Goal: Task Accomplishment & Management: Complete application form

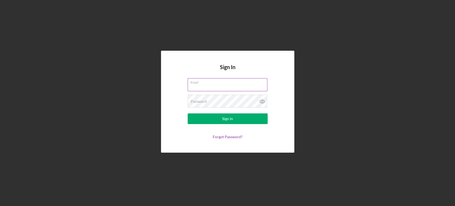
type input "[EMAIL_ADDRESS][DOMAIN_NAME]"
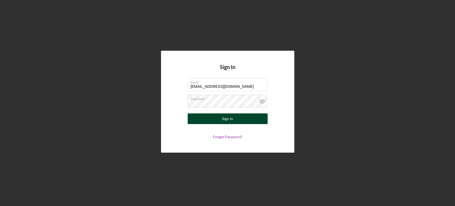
click at [229, 119] on div "Sign In" at bounding box center [227, 118] width 11 height 11
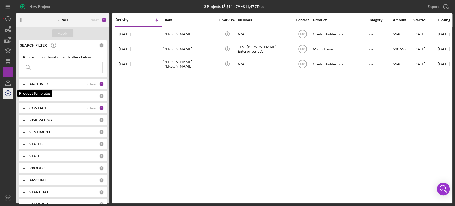
click at [9, 94] on icon "button" at bounding box center [7, 93] width 13 height 13
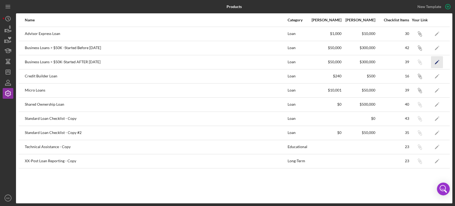
click at [437, 61] on polygon "button" at bounding box center [437, 63] width 4 height 4
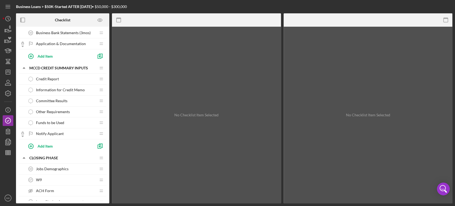
scroll to position [237, 0]
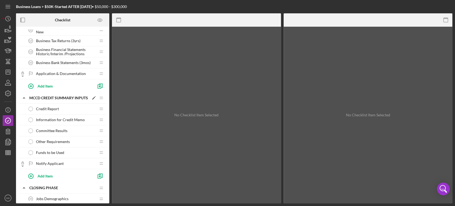
click at [92, 97] on icon "Icon/Edit" at bounding box center [94, 98] width 10 height 10
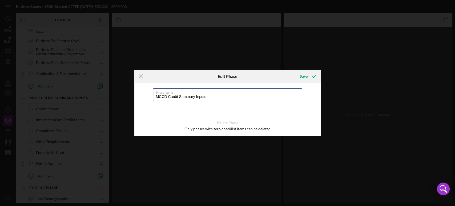
drag, startPoint x: 217, startPoint y: 97, endPoint x: 149, endPoint y: 101, distance: 67.3
click at [149, 101] on div "Phase Name MCCD Credit Summary Inputs Delete Phase Only phases with zero checkl…" at bounding box center [227, 109] width 187 height 53
click at [140, 76] on line at bounding box center [140, 76] width 3 height 3
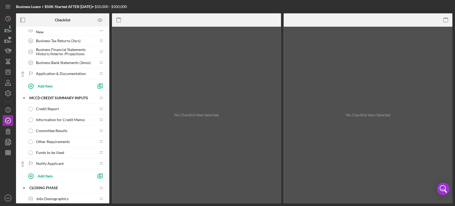
click at [55, 119] on span "Information for Credit Memo" at bounding box center [60, 120] width 49 height 4
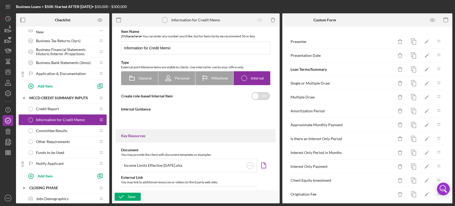
type textarea "<div><strong>Business Advisor:</strong> Please complete the form for Credit Mem…"
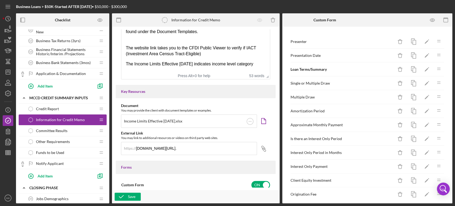
scroll to position [124, 0]
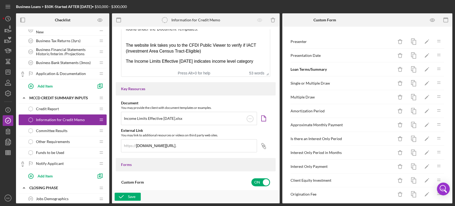
drag, startPoint x: 127, startPoint y: 16, endPoint x: 267, endPoint y: 64, distance: 148.2
click at [267, 64] on html "Business Advisor: Please complete the form for Credit Memo Information. Answers…" at bounding box center [196, 39] width 148 height 59
copy body "Business Advisor: Please complete the form for Credit Memo Information. Answers…"
click at [422, 39] on icon "Icon/Edit" at bounding box center [427, 42] width 12 height 12
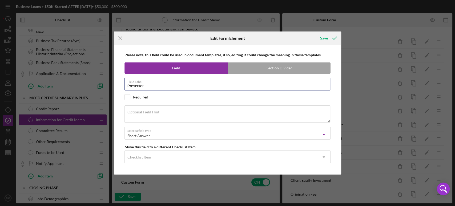
drag, startPoint x: 146, startPoint y: 85, endPoint x: 107, endPoint y: 83, distance: 38.7
click at [107, 83] on div "Icon/Menu Close Edit Form Element Save Please note, this field could be used in…" at bounding box center [227, 103] width 455 height 206
click at [120, 37] on icon "Icon/Menu Close" at bounding box center [120, 37] width 13 height 13
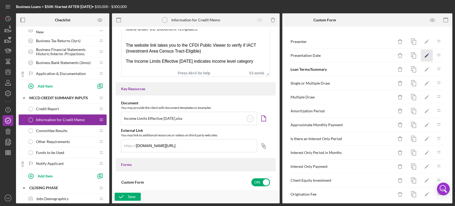
click at [428, 54] on icon "button" at bounding box center [428, 53] width 1 height 1
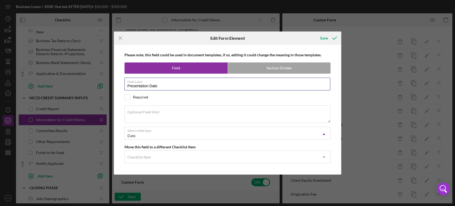
drag, startPoint x: 161, startPoint y: 86, endPoint x: 108, endPoint y: 87, distance: 52.3
click at [108, 87] on div "Icon/Menu Close Edit Form Element Save Please note, this field could be used in…" at bounding box center [227, 103] width 455 height 206
click at [121, 38] on icon "Icon/Menu Close" at bounding box center [120, 37] width 13 height 13
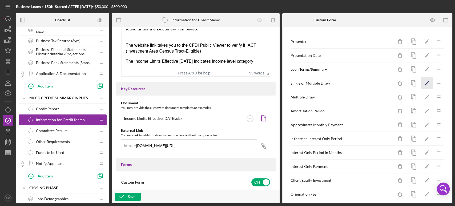
click at [422, 82] on icon "Icon/Edit" at bounding box center [427, 83] width 12 height 12
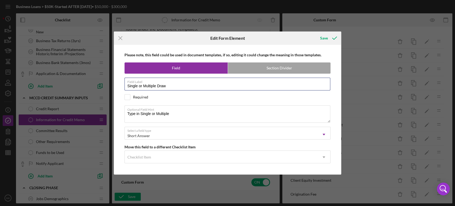
drag, startPoint x: 171, startPoint y: 85, endPoint x: 102, endPoint y: 90, distance: 68.7
click at [102, 90] on div "Icon/Menu Close Edit Form Element Save Please note, this field could be used in…" at bounding box center [227, 103] width 455 height 206
drag, startPoint x: 174, startPoint y: 115, endPoint x: 122, endPoint y: 117, distance: 52.0
click at [122, 117] on div "Please note, this field could be used in document templates, if so, editing it …" at bounding box center [228, 109] width 222 height 129
click at [119, 37] on line at bounding box center [120, 38] width 3 height 3
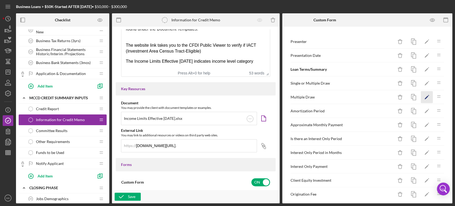
click at [424, 95] on icon "Icon/Edit" at bounding box center [427, 97] width 12 height 12
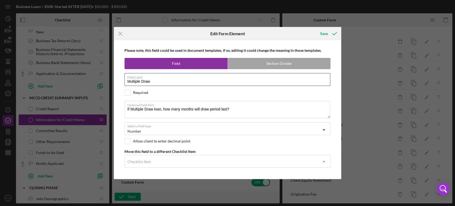
drag, startPoint x: 153, startPoint y: 80, endPoint x: 110, endPoint y: 81, distance: 43.2
click at [110, 81] on div "Icon/Menu Close Edit Form Element Save Please note, this field could be used in…" at bounding box center [227, 103] width 455 height 206
drag, startPoint x: 234, startPoint y: 108, endPoint x: 125, endPoint y: 105, distance: 108.3
click at [125, 105] on textarea "If Multiple Draw loan, how many months will draw period last?" at bounding box center [228, 109] width 206 height 17
click at [120, 33] on icon "Icon/Menu Close" at bounding box center [120, 33] width 13 height 13
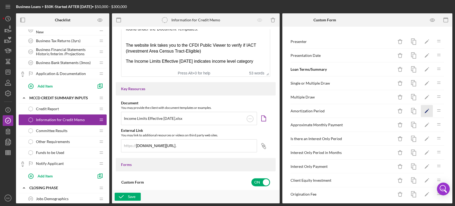
click at [425, 110] on polygon "button" at bounding box center [427, 112] width 4 height 4
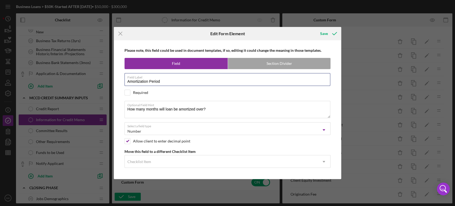
drag, startPoint x: 163, startPoint y: 81, endPoint x: 113, endPoint y: 77, distance: 50.0
click at [113, 77] on div "Icon/Menu Close Edit Form Element Save Please note, this field could be used in…" at bounding box center [227, 103] width 455 height 206
drag, startPoint x: 209, startPoint y: 111, endPoint x: 120, endPoint y: 113, distance: 89.4
click at [120, 113] on div "Please note, this field could be used in document templates, if so, editing it …" at bounding box center [228, 109] width 222 height 138
click at [120, 32] on icon "Icon/Menu Close" at bounding box center [120, 33] width 13 height 13
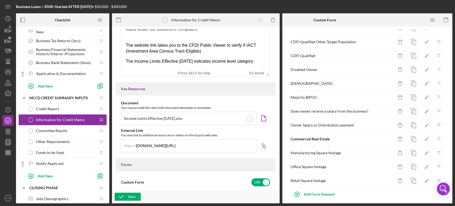
scroll to position [334, 0]
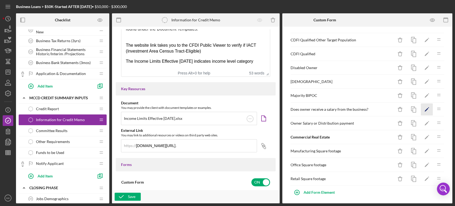
click at [421, 107] on icon "Icon/Edit" at bounding box center [427, 109] width 12 height 12
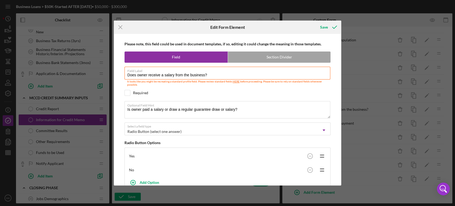
drag, startPoint x: 213, startPoint y: 74, endPoint x: 110, endPoint y: 71, distance: 103.0
click at [110, 71] on div "Icon/Menu Close Edit Form Element Save Please note, this field could be used in…" at bounding box center [227, 103] width 455 height 206
drag, startPoint x: 243, startPoint y: 109, endPoint x: 120, endPoint y: 107, distance: 122.7
click at [120, 107] on div "Please note, this field could be used in document templates, if so, editing it …" at bounding box center [228, 109] width 222 height 151
click at [121, 27] on line at bounding box center [120, 27] width 3 height 3
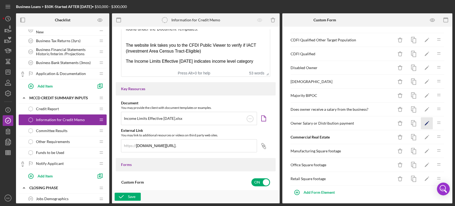
click at [428, 121] on icon "button" at bounding box center [428, 121] width 1 height 1
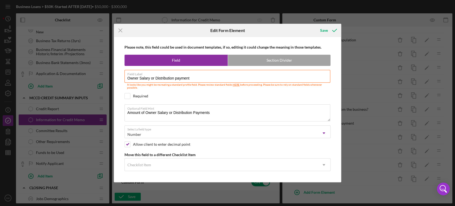
drag, startPoint x: 197, startPoint y: 78, endPoint x: 109, endPoint y: 67, distance: 89.0
click at [109, 67] on div "Icon/Menu Close Edit Form Element Save Please note, this field could be used in…" at bounding box center [227, 103] width 455 height 206
drag, startPoint x: 215, startPoint y: 113, endPoint x: 119, endPoint y: 112, distance: 96.3
click at [119, 112] on div "Please note, this field could be used in document templates, if so, editing it …" at bounding box center [228, 109] width 222 height 145
click at [119, 30] on line at bounding box center [120, 30] width 3 height 3
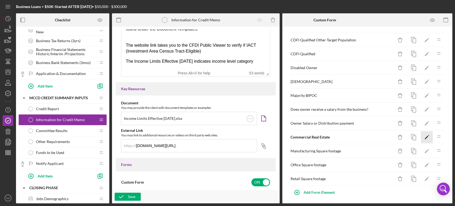
click at [423, 134] on icon "Icon/Edit" at bounding box center [427, 137] width 12 height 12
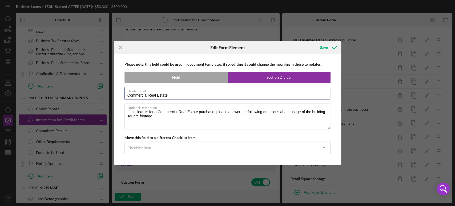
drag, startPoint x: 171, startPoint y: 94, endPoint x: 119, endPoint y: 95, distance: 51.5
click at [119, 95] on div "Please note, this field could be used in document templates, if so, editing it …" at bounding box center [228, 109] width 222 height 111
drag, startPoint x: 156, startPoint y: 115, endPoint x: 120, endPoint y: 110, distance: 35.9
click at [120, 110] on div "Please note, this field could be used in document templates, if so, editing it …" at bounding box center [228, 109] width 222 height 111
click at [121, 47] on icon "Icon/Menu Close" at bounding box center [120, 47] width 13 height 13
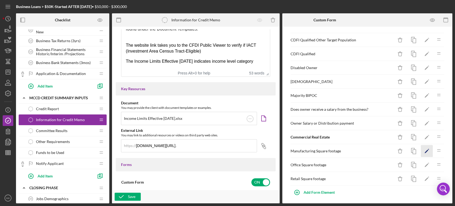
click at [425, 150] on polygon "button" at bounding box center [427, 152] width 4 height 4
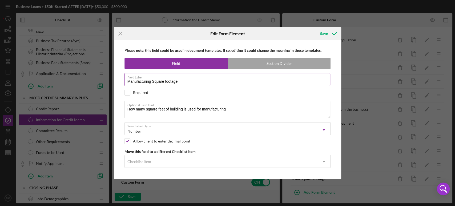
drag, startPoint x: 185, startPoint y: 81, endPoint x: 127, endPoint y: 79, distance: 58.2
click at [127, 79] on input "Manufacturing Square footage" at bounding box center [228, 79] width 206 height 13
drag, startPoint x: 226, startPoint y: 110, endPoint x: 124, endPoint y: 109, distance: 102.4
click at [124, 109] on div "Please note, this field could be used in document templates, if so, editing it …" at bounding box center [228, 109] width 222 height 138
click at [121, 32] on icon "Icon/Menu Close" at bounding box center [120, 33] width 13 height 13
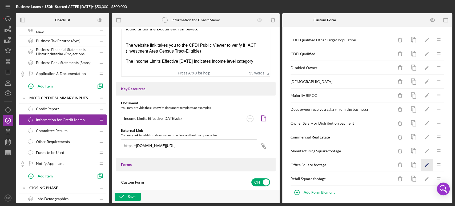
click at [425, 163] on polygon "button" at bounding box center [427, 165] width 4 height 4
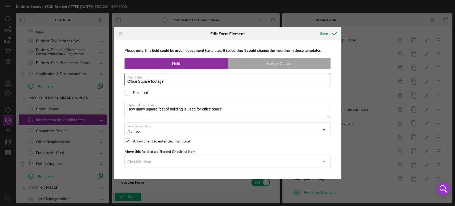
drag, startPoint x: 166, startPoint y: 83, endPoint x: 111, endPoint y: 77, distance: 55.8
click at [111, 77] on div "Icon/Menu Close Edit Form Element Save Please note, this field could be used in…" at bounding box center [227, 103] width 455 height 206
drag, startPoint x: 227, startPoint y: 109, endPoint x: 126, endPoint y: 111, distance: 101.6
click at [126, 111] on textarea "How many square feet of building is used for office space" at bounding box center [228, 109] width 206 height 17
click at [119, 31] on icon "Icon/Menu Close" at bounding box center [120, 33] width 13 height 13
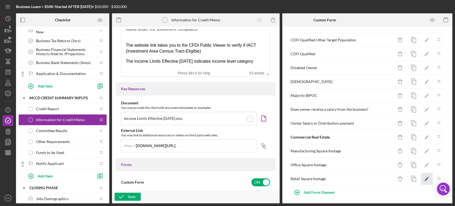
click at [425, 178] on polygon "button" at bounding box center [427, 179] width 4 height 4
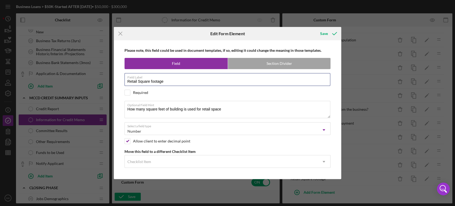
drag, startPoint x: 164, startPoint y: 80, endPoint x: 119, endPoint y: 81, distance: 45.3
click at [119, 81] on div "Please note, this field could be used in document templates, if so, editing it …" at bounding box center [228, 109] width 222 height 138
drag, startPoint x: 226, startPoint y: 110, endPoint x: 127, endPoint y: 110, distance: 98.7
click at [127, 110] on textarea "How many square feet of building is used for retail space" at bounding box center [228, 109] width 206 height 17
click at [119, 33] on line at bounding box center [120, 33] width 3 height 3
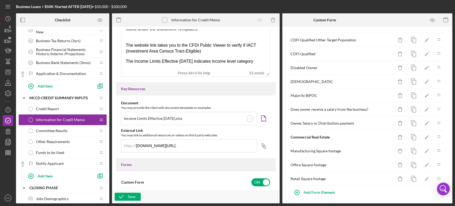
click at [62, 129] on span "Committee Results" at bounding box center [51, 131] width 31 height 4
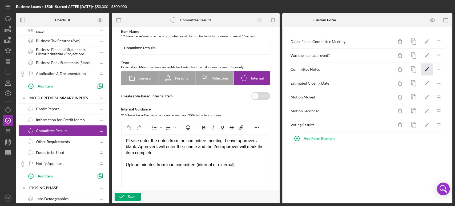
click at [426, 69] on icon "Icon/Edit" at bounding box center [427, 69] width 12 height 12
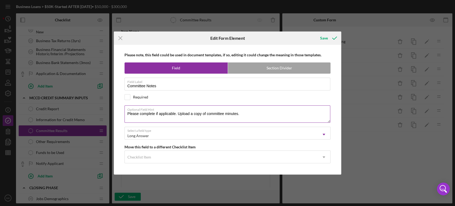
drag, startPoint x: 241, startPoint y: 114, endPoint x: 127, endPoint y: 113, distance: 114.1
click at [127, 113] on textarea "Please complete if applicable. Upload a copy of committee minutes." at bounding box center [228, 113] width 206 height 17
click at [120, 38] on line at bounding box center [120, 38] width 3 height 3
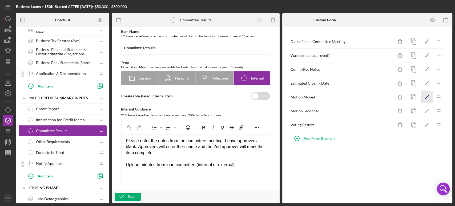
click at [427, 96] on polygon "button" at bounding box center [427, 98] width 4 height 4
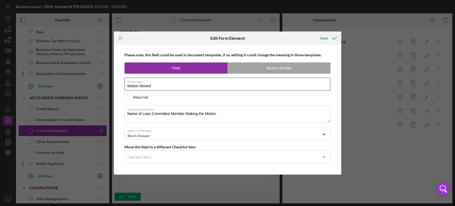
drag, startPoint x: 157, startPoint y: 85, endPoint x: 124, endPoint y: 89, distance: 33.8
click at [124, 89] on div "Please note, this field could be used in document templates, if so, editing it …" at bounding box center [228, 109] width 222 height 129
drag, startPoint x: 220, startPoint y: 113, endPoint x: 117, endPoint y: 108, distance: 102.5
click at [117, 108] on div "Please note, this field could be used in document templates, if so, editing it …" at bounding box center [228, 109] width 222 height 129
click at [120, 37] on icon "Icon/Menu Close" at bounding box center [120, 37] width 13 height 13
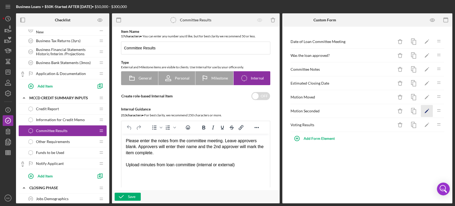
click at [427, 110] on icon "Icon/Edit" at bounding box center [427, 111] width 12 height 12
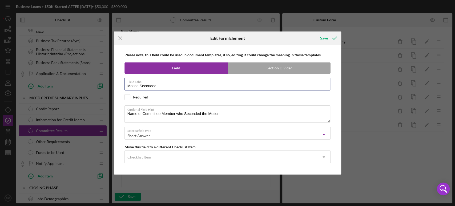
drag, startPoint x: 165, startPoint y: 87, endPoint x: 110, endPoint y: 83, distance: 55.0
click at [110, 83] on div "Icon/Menu Close Edit Form Element Save Please note, this field could be used in…" at bounding box center [227, 103] width 455 height 206
drag, startPoint x: 225, startPoint y: 112, endPoint x: 126, endPoint y: 116, distance: 98.8
click at [126, 116] on textarea "Name of Committee Member who Seconded the Motion" at bounding box center [228, 113] width 206 height 17
click at [121, 36] on icon "Icon/Menu Close" at bounding box center [120, 37] width 13 height 13
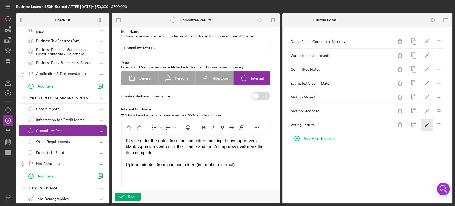
click at [427, 123] on polygon "button" at bounding box center [427, 125] width 4 height 4
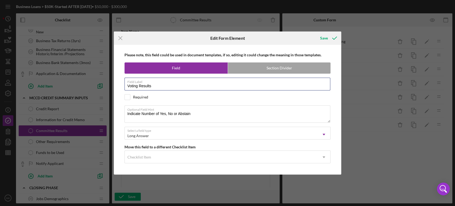
drag, startPoint x: 155, startPoint y: 86, endPoint x: 102, endPoint y: 84, distance: 53.1
click at [102, 84] on div "Icon/Menu Close Edit Form Element Save Please note, this field could be used in…" at bounding box center [227, 103] width 455 height 206
drag, startPoint x: 198, startPoint y: 115, endPoint x: 119, endPoint y: 114, distance: 79.0
click at [119, 114] on div "Please note, this field could be used in document templates, if so, editing it …" at bounding box center [228, 109] width 222 height 129
click at [120, 39] on line at bounding box center [120, 38] width 3 height 3
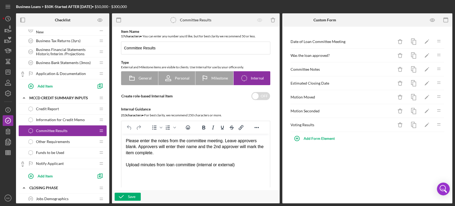
click at [78, 142] on div "Other Requirements Other Requirements" at bounding box center [60, 141] width 71 height 11
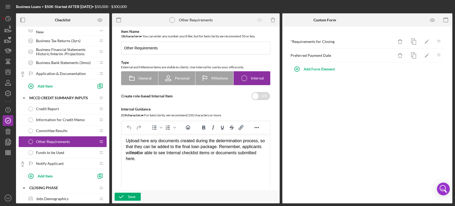
click at [82, 152] on div "Funds to be Used Funds to be Used" at bounding box center [60, 152] width 71 height 11
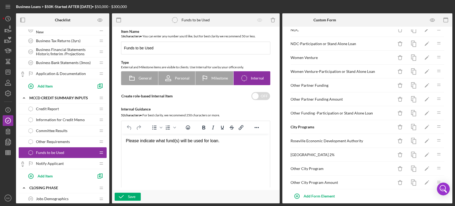
scroll to position [473, 0]
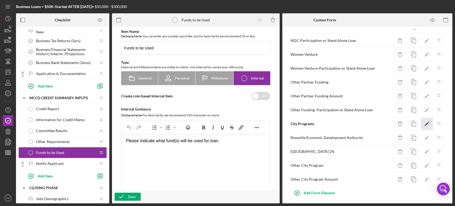
click at [424, 121] on icon "Icon/Edit" at bounding box center [427, 124] width 12 height 12
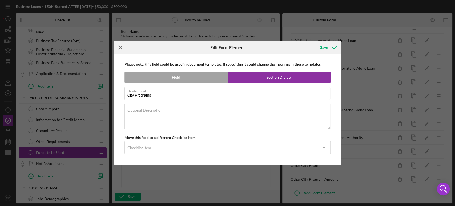
click at [122, 46] on icon "Icon/Menu Close" at bounding box center [120, 47] width 13 height 13
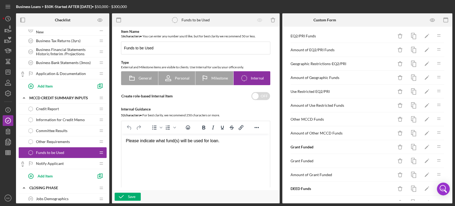
scroll to position [0, 0]
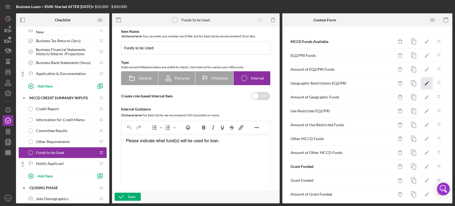
click at [425, 83] on polygon "button" at bounding box center [427, 84] width 4 height 4
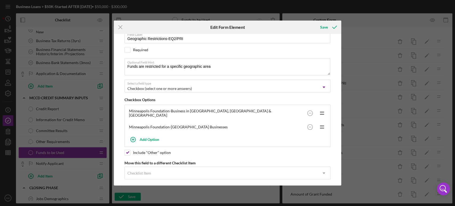
scroll to position [41, 0]
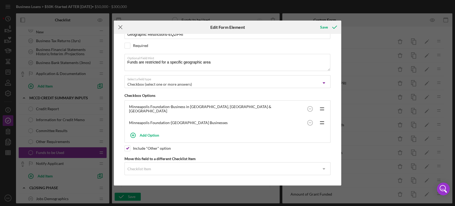
click at [122, 27] on icon "Icon/Menu Close" at bounding box center [120, 27] width 13 height 13
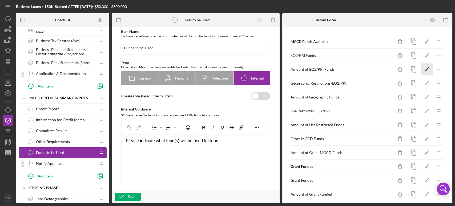
click at [422, 68] on icon "Icon/Edit" at bounding box center [427, 69] width 12 height 12
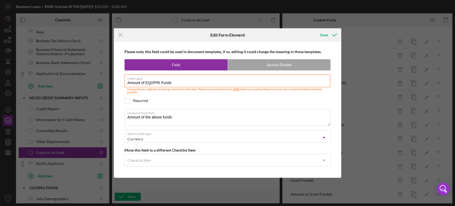
drag, startPoint x: 173, startPoint y: 82, endPoint x: 101, endPoint y: 84, distance: 72.0
click at [101, 84] on div "Icon/Menu Close Edit Form Element Save Please note, this field could be used in…" at bounding box center [227, 103] width 455 height 206
drag, startPoint x: 177, startPoint y: 116, endPoint x: 123, endPoint y: 117, distance: 53.6
click at [123, 117] on div "Please note, this field could be used in document templates, if so, editing it …" at bounding box center [228, 110] width 222 height 136
click at [120, 33] on icon "Icon/Menu Close" at bounding box center [120, 34] width 13 height 13
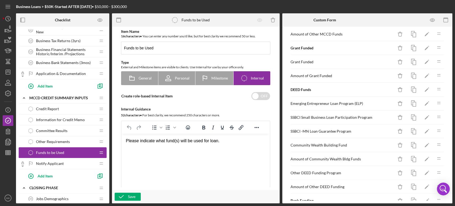
scroll to position [89, 0]
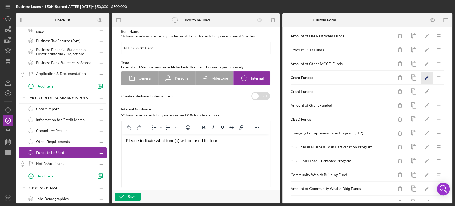
click at [422, 76] on icon "Icon/Edit" at bounding box center [427, 78] width 12 height 12
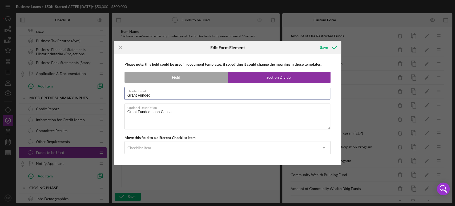
drag, startPoint x: 154, startPoint y: 96, endPoint x: 106, endPoint y: 99, distance: 47.3
click at [107, 98] on div "Icon/Menu Close Edit Form Element Save Please note, this field could be used in…" at bounding box center [227, 103] width 455 height 206
drag, startPoint x: 176, startPoint y: 113, endPoint x: 118, endPoint y: 111, distance: 58.1
click at [118, 111] on div "Please note, this field could be used in document templates, if so, editing it …" at bounding box center [228, 109] width 222 height 111
click at [120, 46] on icon "Icon/Menu Close" at bounding box center [120, 47] width 13 height 13
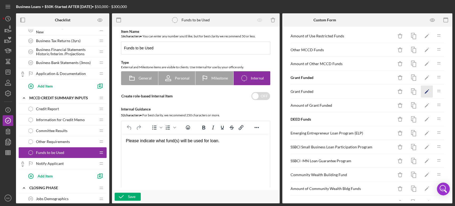
click at [425, 90] on polygon "button" at bounding box center [427, 92] width 4 height 4
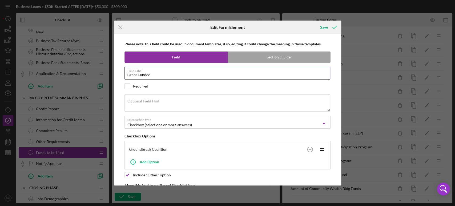
drag, startPoint x: 157, startPoint y: 74, endPoint x: 108, endPoint y: 79, distance: 49.1
click at [108, 79] on div "Icon/Menu Close Edit Form Element Save Please note, this field could be used in…" at bounding box center [227, 103] width 455 height 206
click at [120, 26] on icon "Icon/Menu Close" at bounding box center [120, 27] width 13 height 13
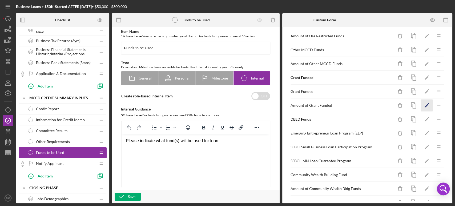
click at [425, 104] on polygon "button" at bounding box center [427, 106] width 4 height 4
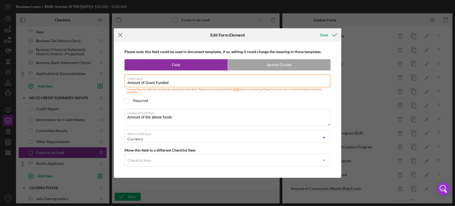
click at [120, 33] on icon "Icon/Menu Close" at bounding box center [120, 34] width 13 height 13
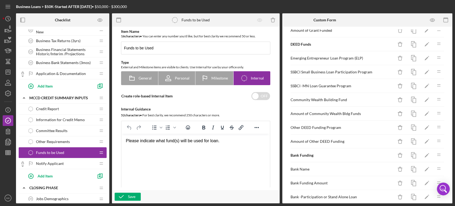
scroll to position [178, 0]
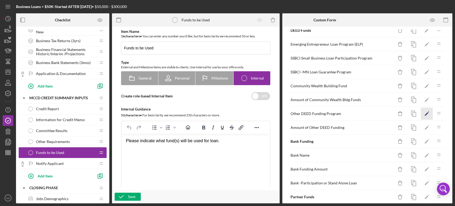
click at [422, 112] on icon "Icon/Edit" at bounding box center [427, 114] width 12 height 12
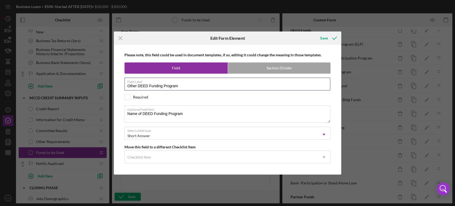
drag, startPoint x: 181, startPoint y: 87, endPoint x: 113, endPoint y: 86, distance: 68.0
click at [113, 86] on div "Icon/Menu Close Edit Form Element Save Please note, this field could be used in…" at bounding box center [227, 103] width 455 height 206
drag, startPoint x: 187, startPoint y: 115, endPoint x: 122, endPoint y: 111, distance: 64.7
click at [122, 111] on div "Please note, this field could be used in document templates, if so, editing it …" at bounding box center [228, 109] width 222 height 129
click at [122, 37] on line at bounding box center [120, 38] width 3 height 3
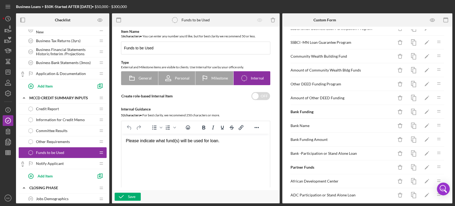
scroll to position [237, 0]
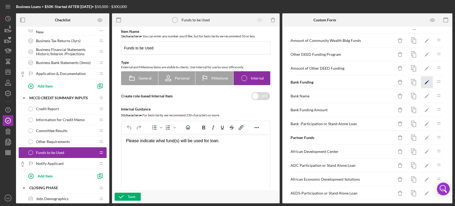
click at [425, 81] on polygon "button" at bounding box center [427, 83] width 4 height 4
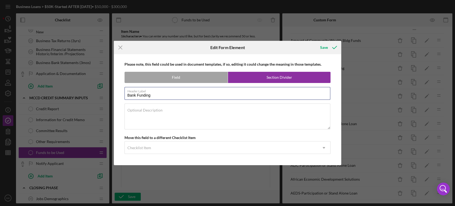
drag, startPoint x: 155, startPoint y: 95, endPoint x: 117, endPoint y: 92, distance: 38.8
click at [117, 92] on div "Please note, this field could be used in document templates, if so, editing it …" at bounding box center [228, 109] width 222 height 111
click at [121, 46] on icon "Icon/Menu Close" at bounding box center [120, 47] width 13 height 13
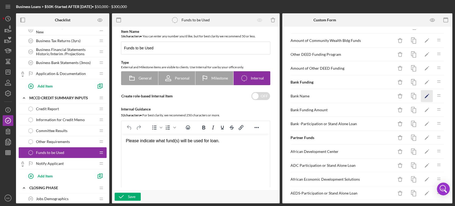
click at [425, 95] on polygon "button" at bounding box center [427, 97] width 4 height 4
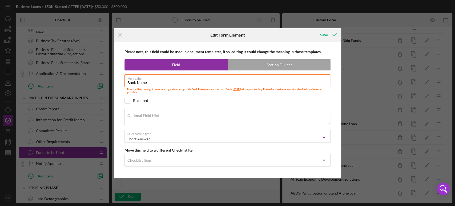
drag, startPoint x: 152, startPoint y: 83, endPoint x: 111, endPoint y: 79, distance: 41.0
click at [111, 79] on div "Icon/Menu Close Edit Form Element Save Please note, this field could be used in…" at bounding box center [227, 103] width 455 height 206
click at [120, 33] on icon "Icon/Menu Close" at bounding box center [120, 34] width 13 height 13
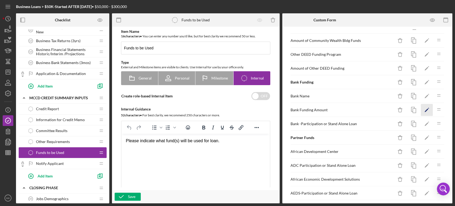
click at [425, 109] on polygon "button" at bounding box center [427, 111] width 4 height 4
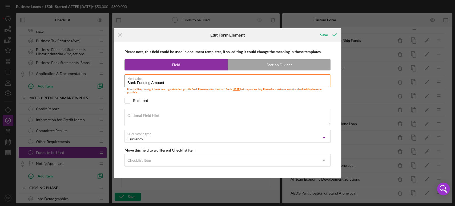
drag, startPoint x: 166, startPoint y: 83, endPoint x: 123, endPoint y: 84, distance: 43.5
click at [123, 84] on div "Please note, this field could be used in document templates, if so, editing it …" at bounding box center [228, 110] width 222 height 136
click at [120, 34] on icon "Icon/Menu Close" at bounding box center [120, 34] width 13 height 13
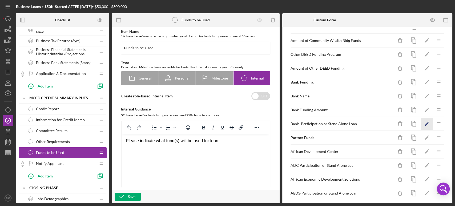
click at [422, 121] on icon "Icon/Edit" at bounding box center [427, 124] width 12 height 12
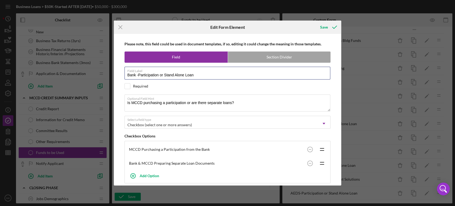
drag, startPoint x: 196, startPoint y: 74, endPoint x: 118, endPoint y: 73, distance: 78.7
click at [118, 73] on div "Please note, this field could be used in document templates, if so, editing it …" at bounding box center [228, 109] width 222 height 151
drag, startPoint x: 237, startPoint y: 102, endPoint x: 124, endPoint y: 98, distance: 112.9
click at [125, 98] on textarea "Is MCCD purchasing a participation or are there separate loans?" at bounding box center [228, 102] width 206 height 17
click at [121, 26] on icon "Icon/Menu Close" at bounding box center [120, 27] width 13 height 13
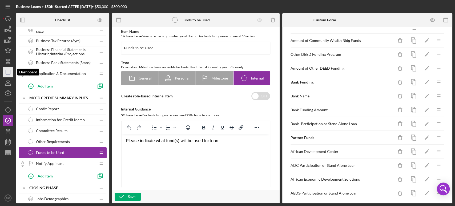
click at [8, 72] on line "button" at bounding box center [8, 71] width 0 height 2
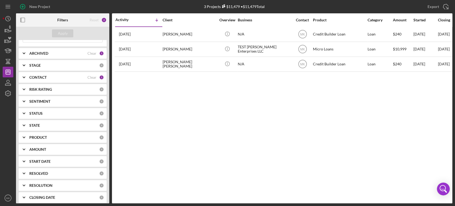
scroll to position [58, 0]
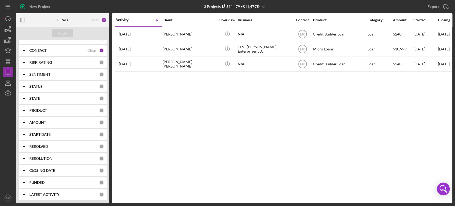
click at [84, 110] on div "PRODUCT" at bounding box center [64, 110] width 70 height 4
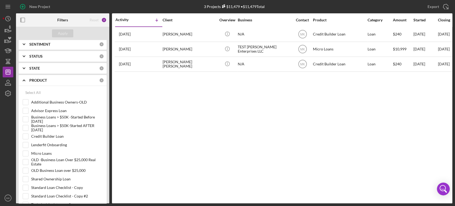
scroll to position [117, 0]
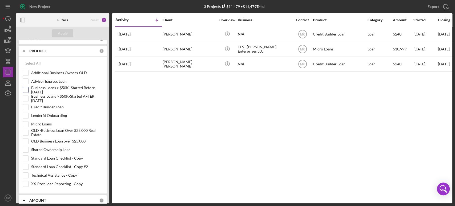
click at [27, 88] on input "Business Loans > $50K -Started Before [DATE]" at bounding box center [25, 89] width 5 height 5
checkbox input "true"
click at [68, 33] on button "Apply" at bounding box center [62, 33] width 21 height 8
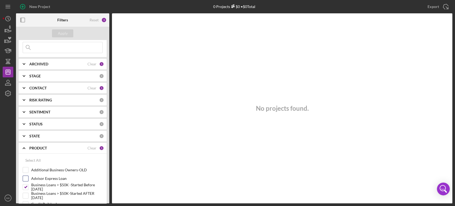
scroll to position [0, 0]
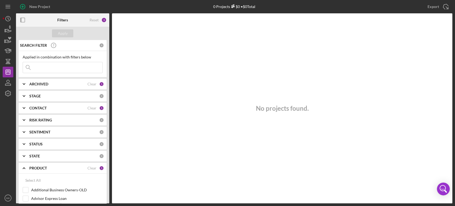
click at [102, 107] on div "1" at bounding box center [101, 108] width 5 height 5
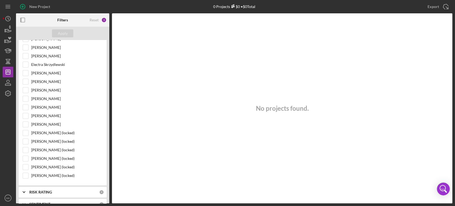
scroll to position [118, 0]
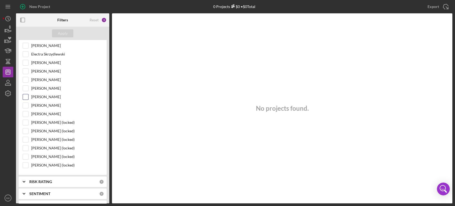
click at [25, 95] on input "[PERSON_NAME]" at bounding box center [25, 96] width 5 height 5
checkbox input "true"
click at [67, 31] on button "Apply" at bounding box center [62, 33] width 21 height 8
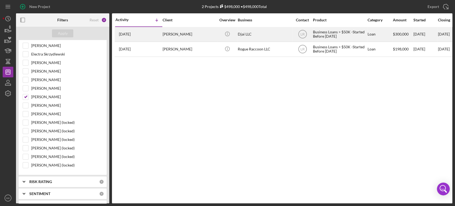
click at [192, 34] on div "[PERSON_NAME]" at bounding box center [189, 34] width 53 height 14
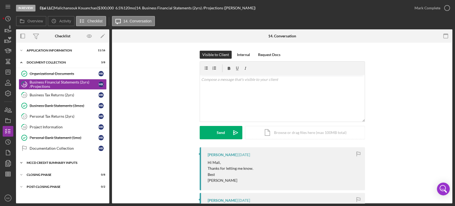
click at [63, 162] on div "MCCD Credit Summary Inputs" at bounding box center [65, 162] width 76 height 3
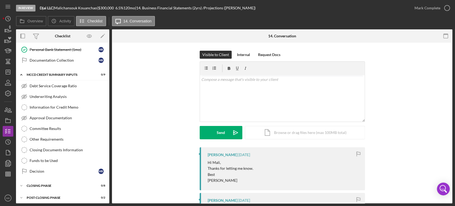
scroll to position [89, 0]
click at [68, 105] on div "Information for Credit Memo" at bounding box center [68, 106] width 77 height 4
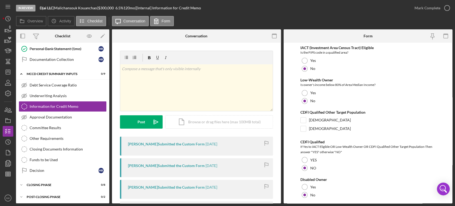
scroll to position [593, 0]
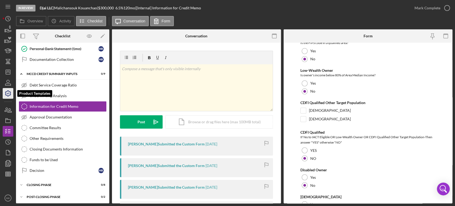
click at [7, 94] on icon "button" at bounding box center [7, 93] width 13 height 13
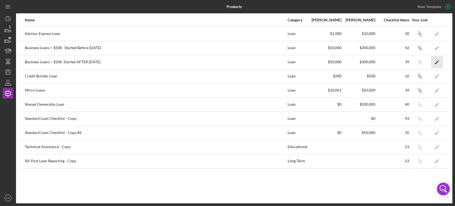
click at [436, 62] on polygon "button" at bounding box center [437, 63] width 4 height 4
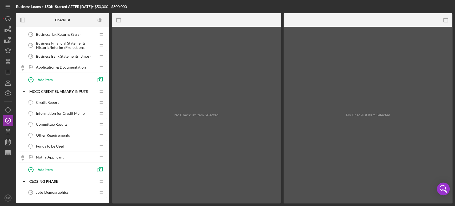
scroll to position [267, 0]
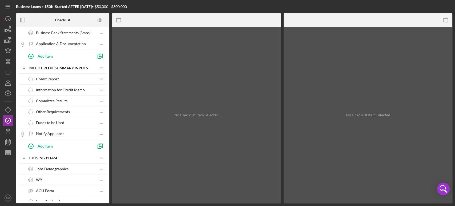
click at [67, 90] on span "Information for Credit Memo" at bounding box center [60, 90] width 49 height 4
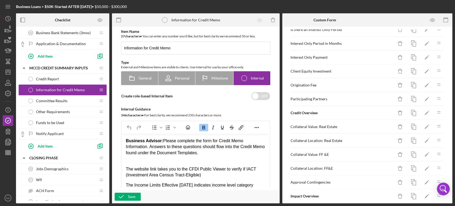
scroll to position [118, 0]
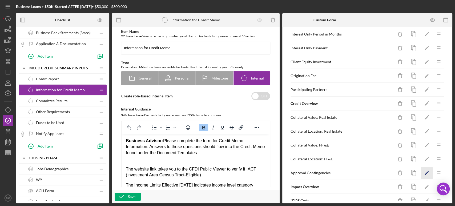
click at [425, 172] on polygon "button" at bounding box center [427, 173] width 4 height 4
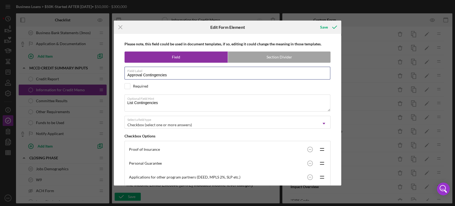
drag, startPoint x: 173, startPoint y: 76, endPoint x: 114, endPoint y: 78, distance: 58.7
click at [114, 78] on div "Please note, this field could be used in document templates, if so, editing it …" at bounding box center [228, 109] width 228 height 151
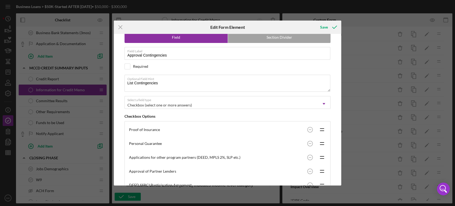
scroll to position [30, 0]
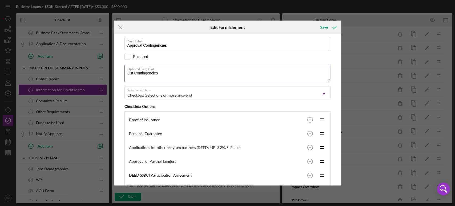
drag, startPoint x: 160, startPoint y: 74, endPoint x: 109, endPoint y: 77, distance: 51.3
click at [109, 77] on div "Icon/Menu Close Edit Form Element Save Please note, this field could be used in…" at bounding box center [227, 103] width 455 height 206
click at [166, 70] on label "Optional Field Hint" at bounding box center [228, 68] width 203 height 6
click at [166, 70] on textarea "List Contingencies" at bounding box center [228, 73] width 206 height 17
click at [163, 70] on label "Optional Field Hint" at bounding box center [228, 68] width 203 height 6
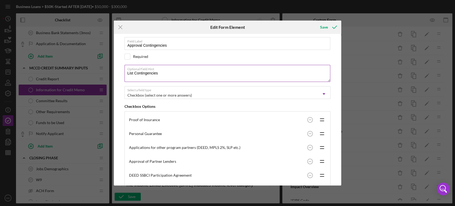
click at [163, 70] on textarea "List Contingencies" at bounding box center [228, 73] width 206 height 17
drag, startPoint x: 127, startPoint y: 72, endPoint x: 166, endPoint y: 75, distance: 39.8
click at [166, 75] on textarea "List Contingencies" at bounding box center [228, 73] width 206 height 17
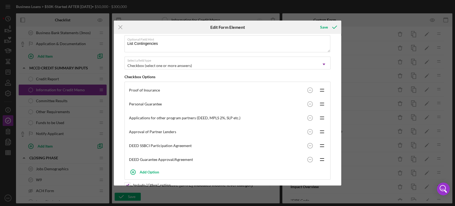
scroll to position [89, 0]
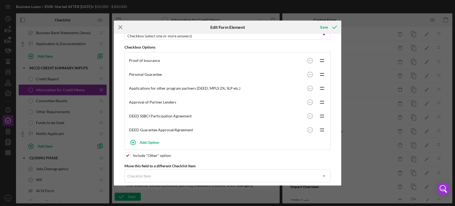
click at [120, 27] on line at bounding box center [120, 27] width 3 height 3
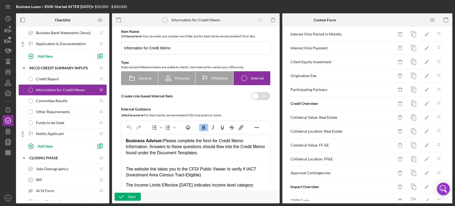
click at [80, 80] on div "Credit Report Credit Report" at bounding box center [60, 79] width 71 height 11
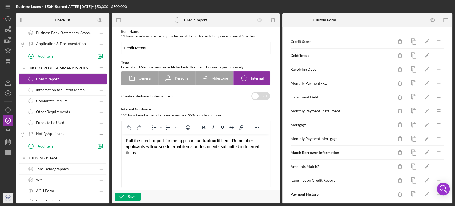
click at [7, 196] on icon "MK" at bounding box center [8, 197] width 11 height 13
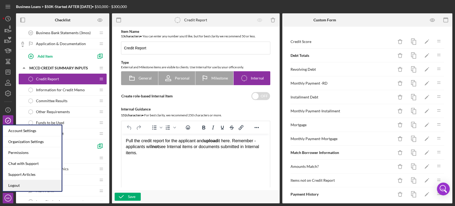
click at [18, 187] on link "Logout" at bounding box center [32, 185] width 59 height 11
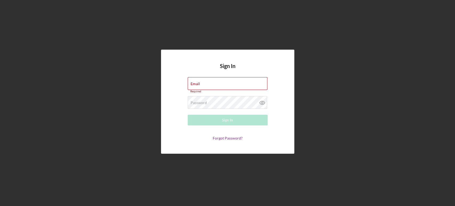
click at [369, 62] on div "Sign In Email Required Password Required Sign In Forgot Password?" at bounding box center [228, 101] width 450 height 203
